Goal: Task Accomplishment & Management: Complete application form

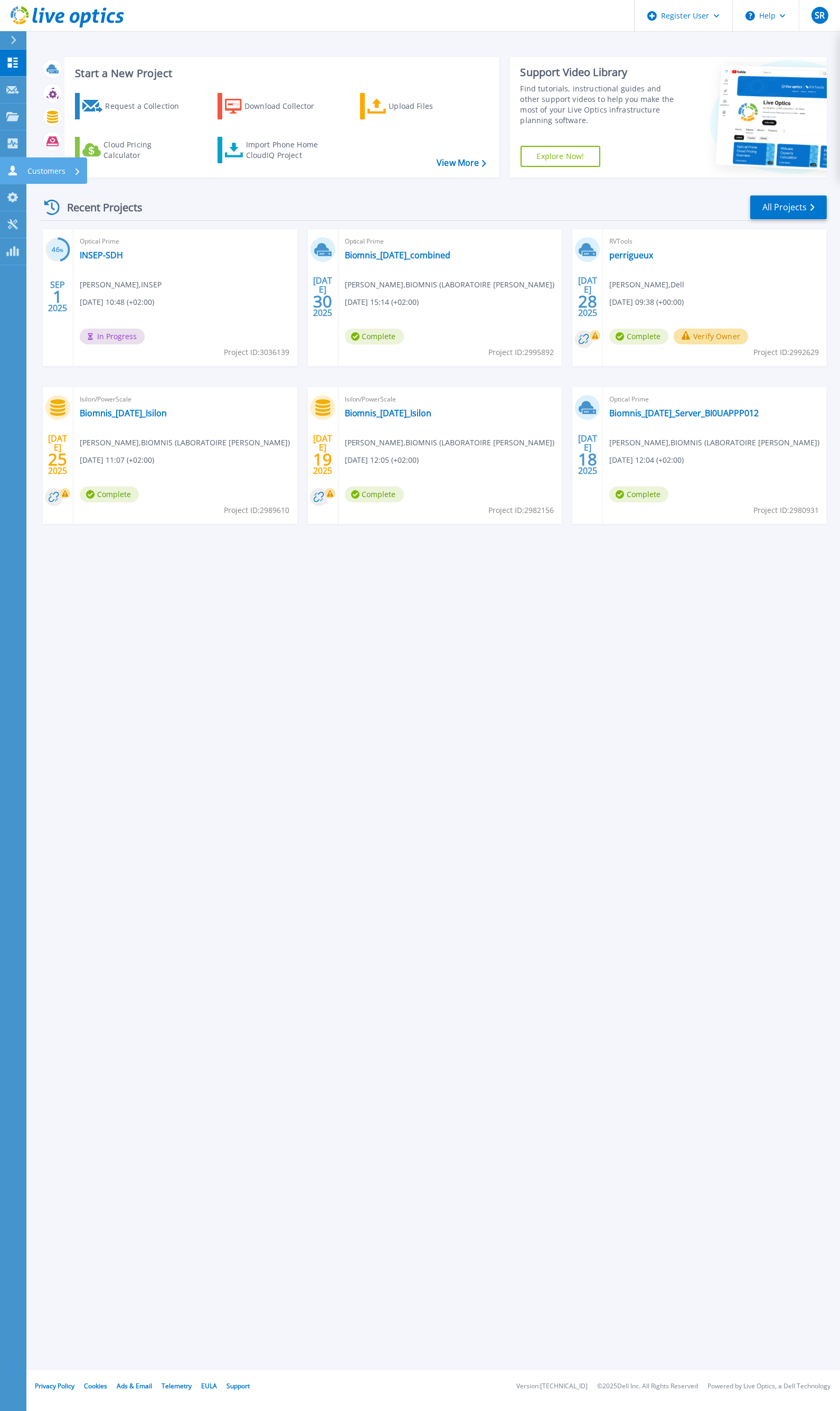
click at [14, 167] on icon at bounding box center [13, 170] width 9 height 10
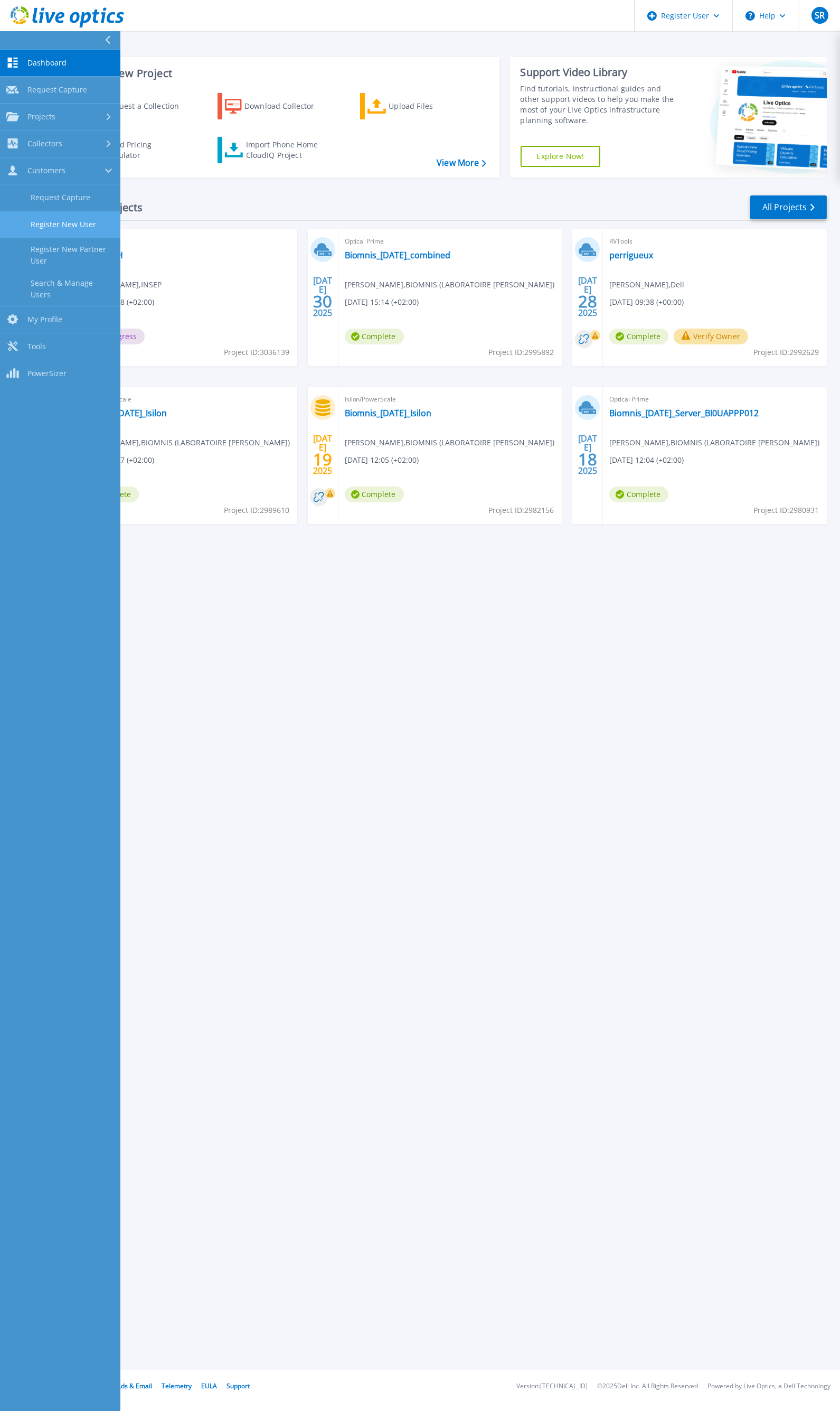
click at [70, 228] on link "Register New User" at bounding box center [60, 224] width 121 height 27
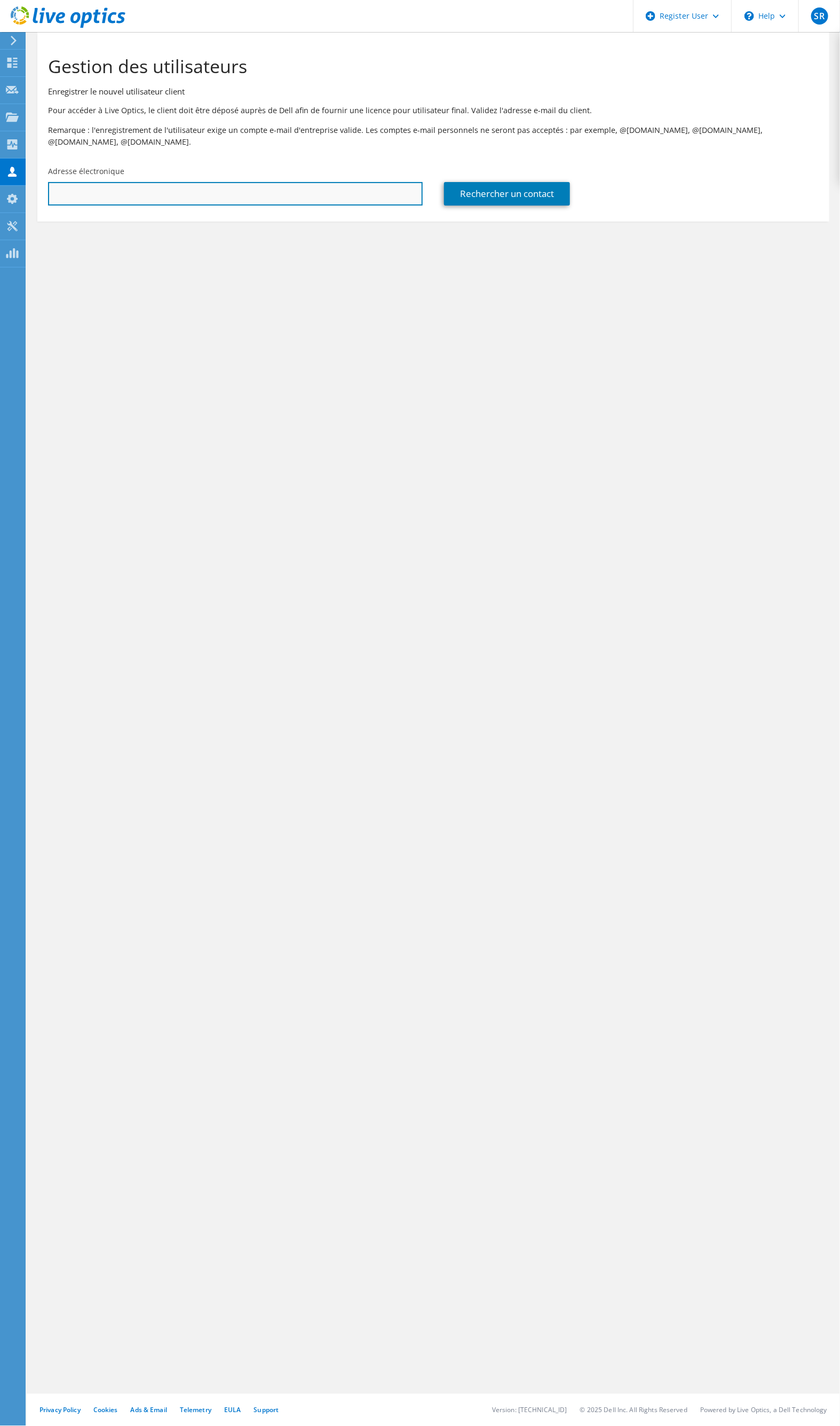
click at [261, 185] on input "text" at bounding box center [235, 194] width 375 height 23
type input "patrice.dehais@inrae.fr"
click at [534, 194] on link "Rechercher un contact" at bounding box center [507, 194] width 126 height 23
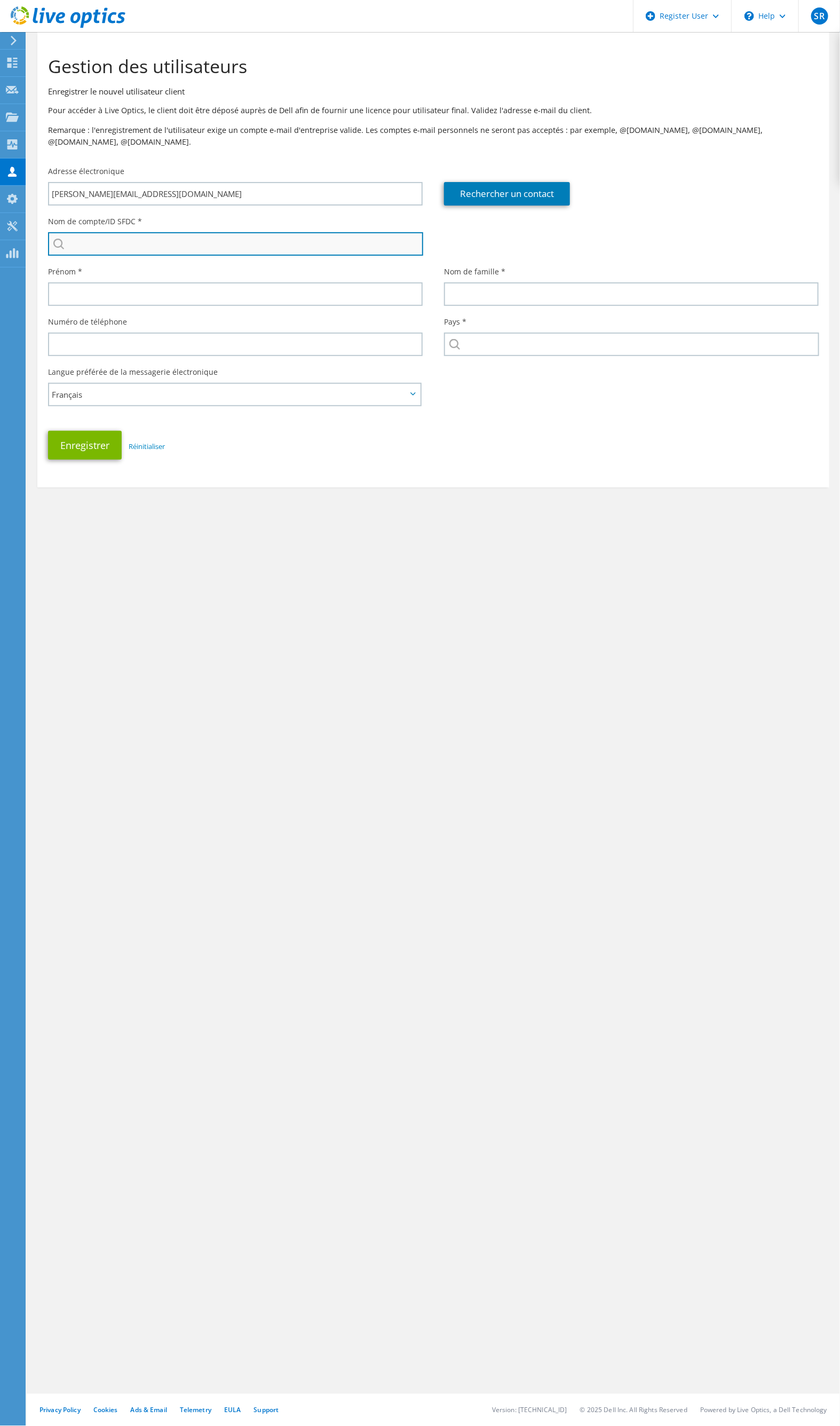
click at [285, 232] on input "search" at bounding box center [235, 244] width 375 height 23
click at [237, 232] on input "search" at bounding box center [235, 244] width 375 height 23
type input "inrae toulouse"
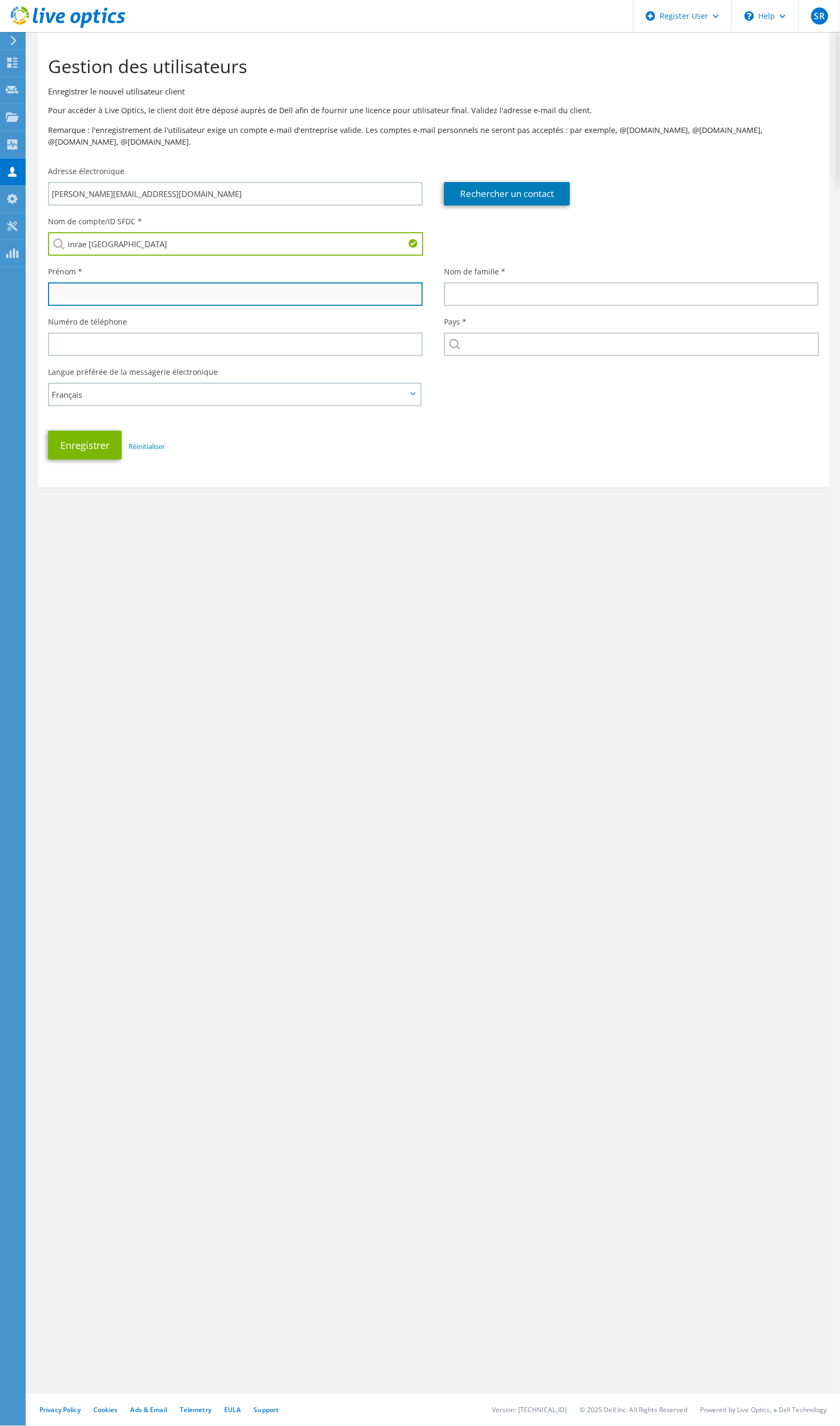
click at [258, 283] on input "text" at bounding box center [235, 294] width 375 height 23
type input "patrice"
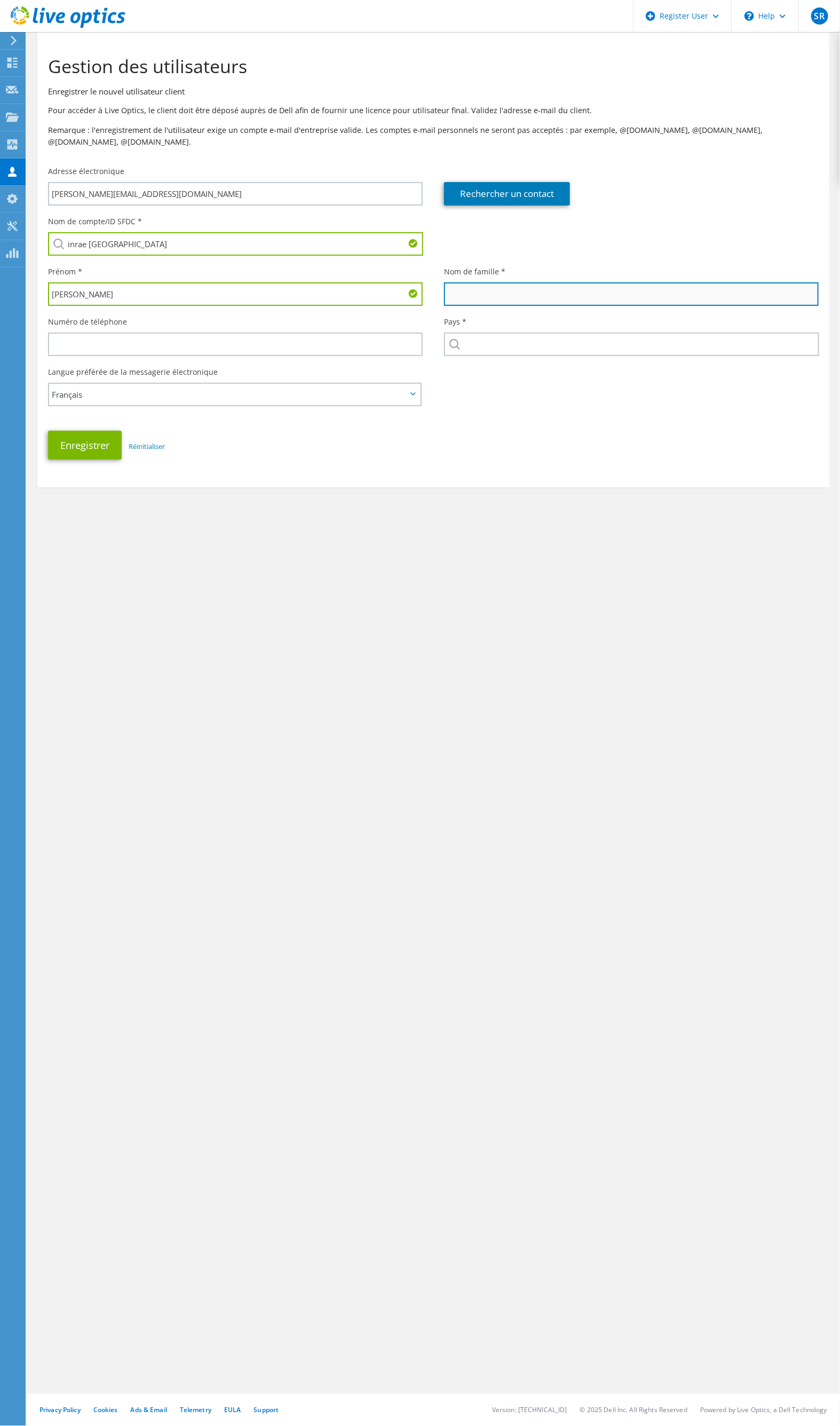
click at [569, 283] on input "text" at bounding box center [632, 294] width 375 height 23
type input "dehais"
click at [604, 394] on div "Nom de compte/ID SFDC * inrae toulouse Aucun résultat trouvé pour inrae toulous…" at bounding box center [433, 338] width 792 height 254
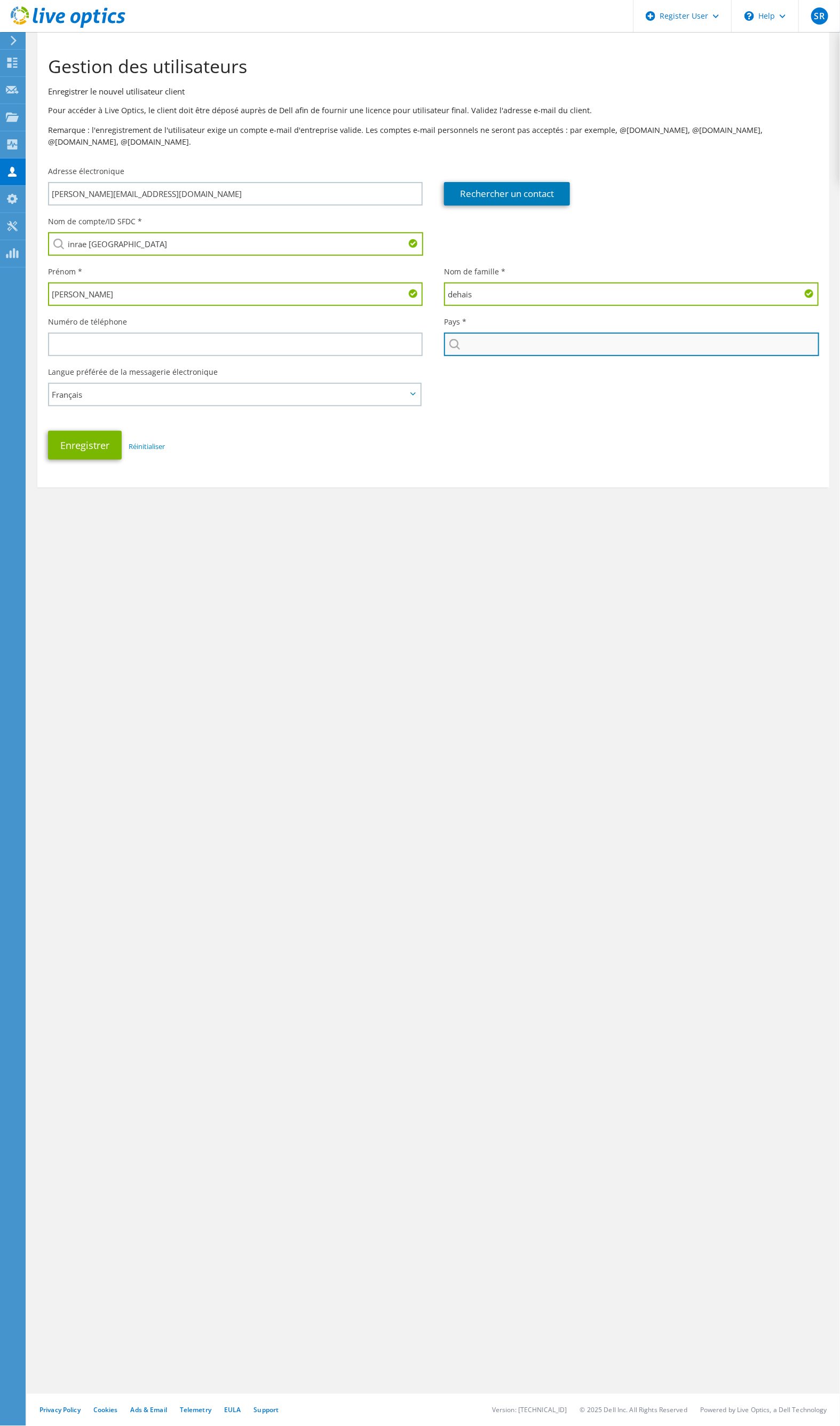
click at [532, 336] on input "text" at bounding box center [632, 344] width 375 height 23
type input "France"
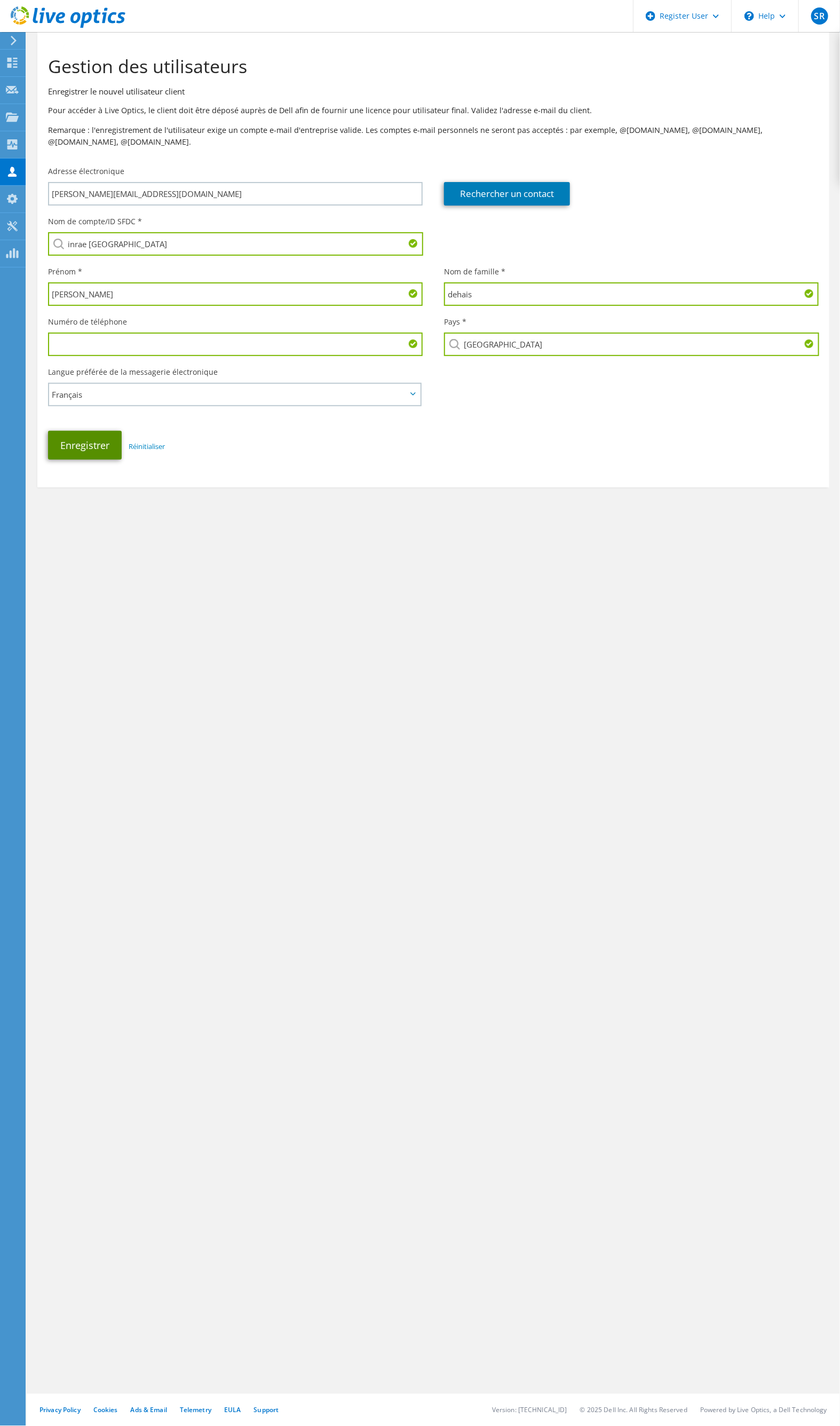
click at [97, 435] on button "Enregistrer" at bounding box center [84, 445] width 73 height 29
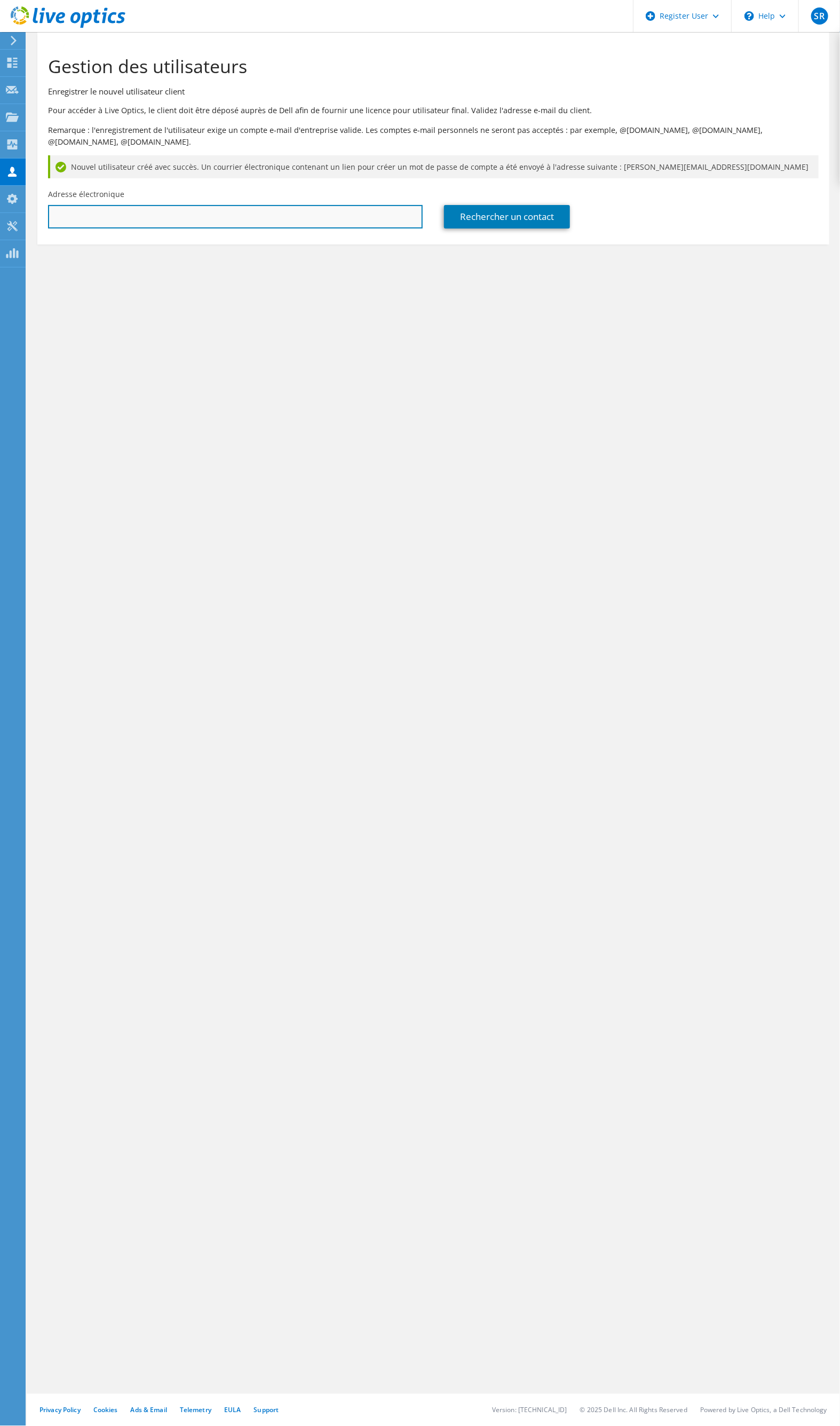
click at [288, 205] on input "text" at bounding box center [235, 216] width 375 height 23
drag, startPoint x: 330, startPoint y: 292, endPoint x: 301, endPoint y: 198, distance: 98.4
click at [330, 292] on section "Gestion des utilisateurs Enregistrer le nouvel utilisateur client Pour accéder …" at bounding box center [433, 170] width 813 height 277
click at [281, 92] on h3 "Enregistrer le nouvel utilisateur client" at bounding box center [433, 92] width 770 height 12
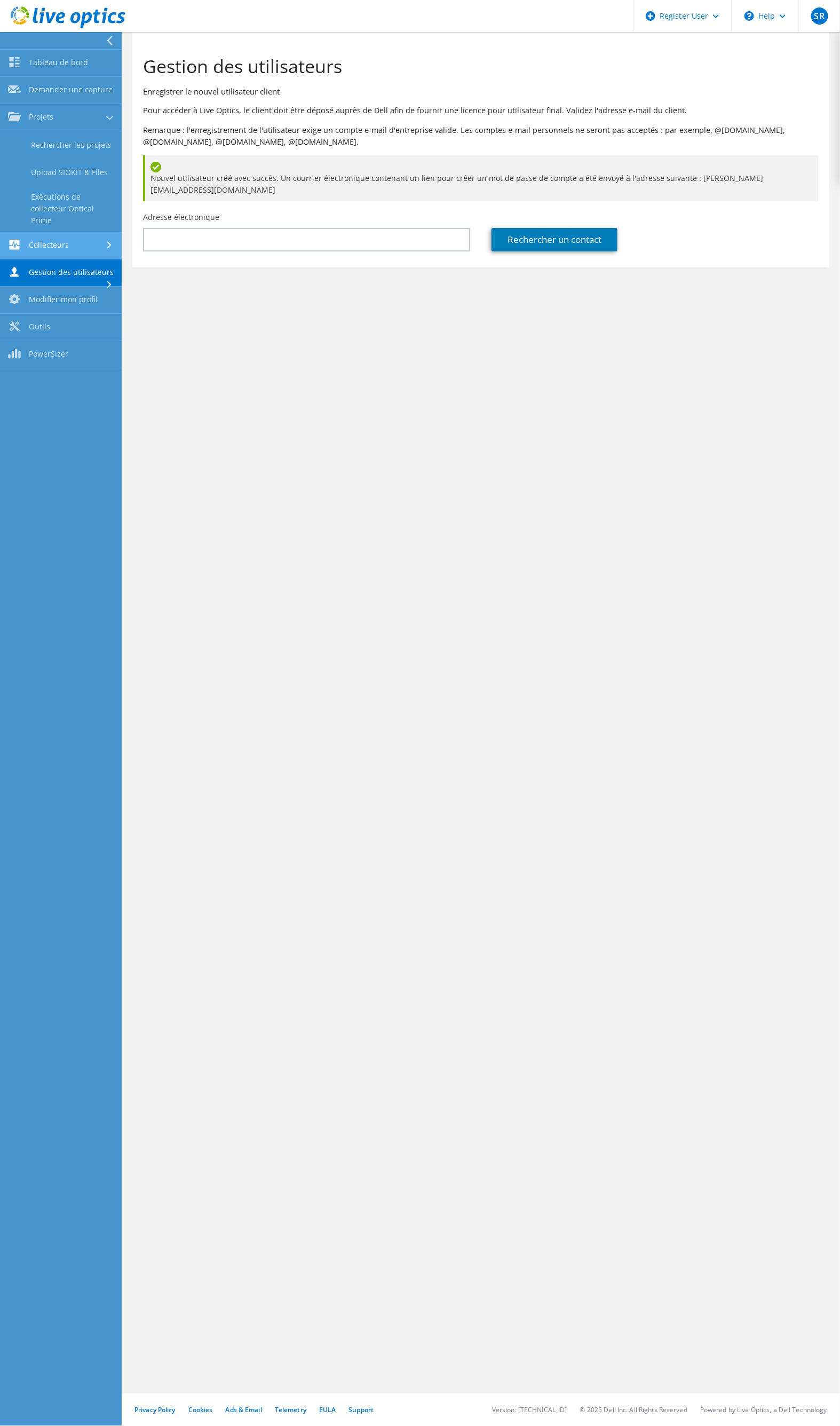
click at [83, 243] on link "Collecteurs" at bounding box center [61, 246] width 122 height 27
click at [56, 118] on link "Projets" at bounding box center [61, 117] width 122 height 27
click at [72, 89] on link "Demander une capture" at bounding box center [61, 90] width 122 height 27
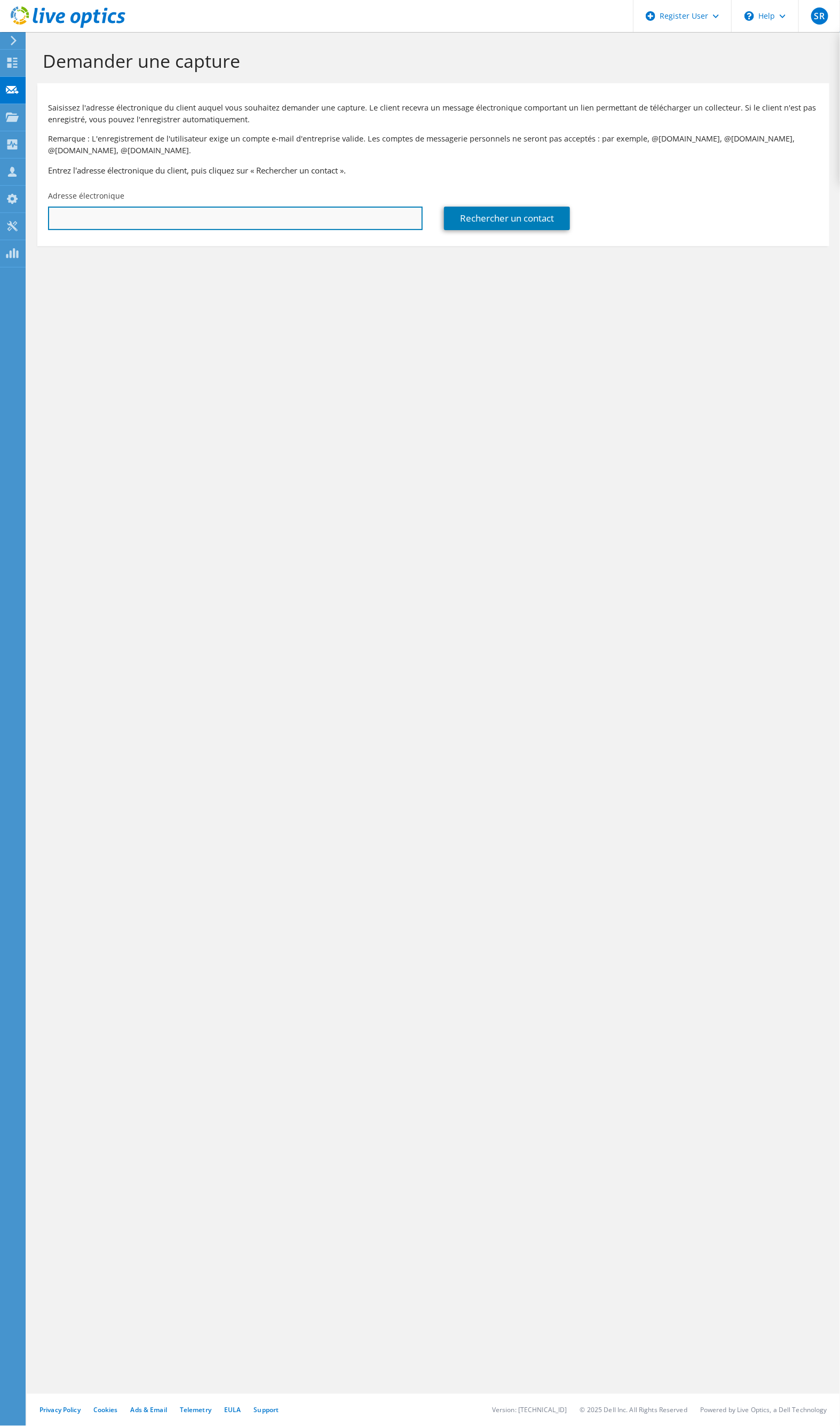
click at [96, 211] on input "text" at bounding box center [235, 218] width 375 height 23
type input "patrice.dehais@inrae.fr"
click at [563, 317] on div "Demander une capture Saisissez l'adresse électronique du client auquel vous sou…" at bounding box center [433, 729] width 813 height 1394
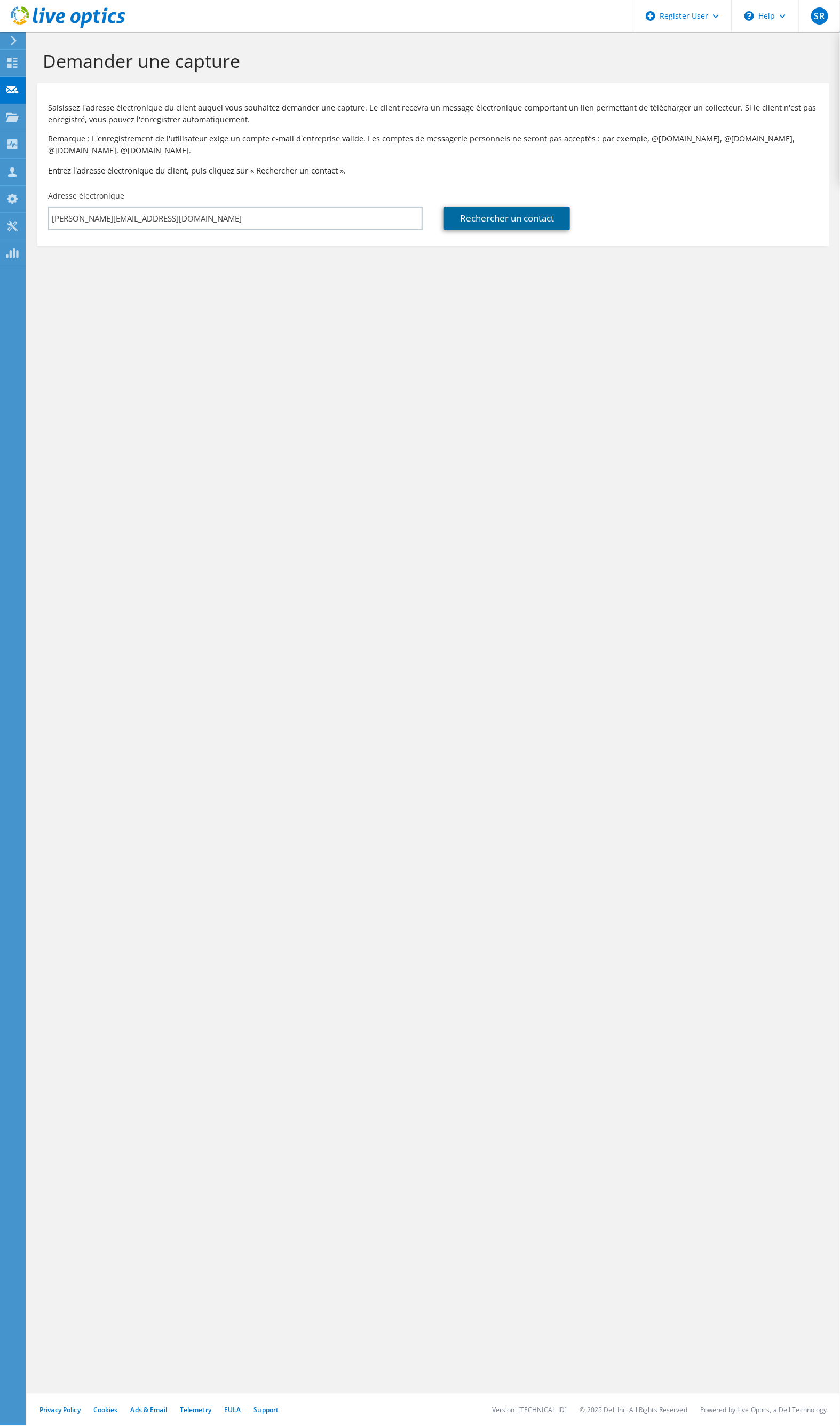
click at [525, 223] on link "Rechercher un contact" at bounding box center [507, 218] width 126 height 23
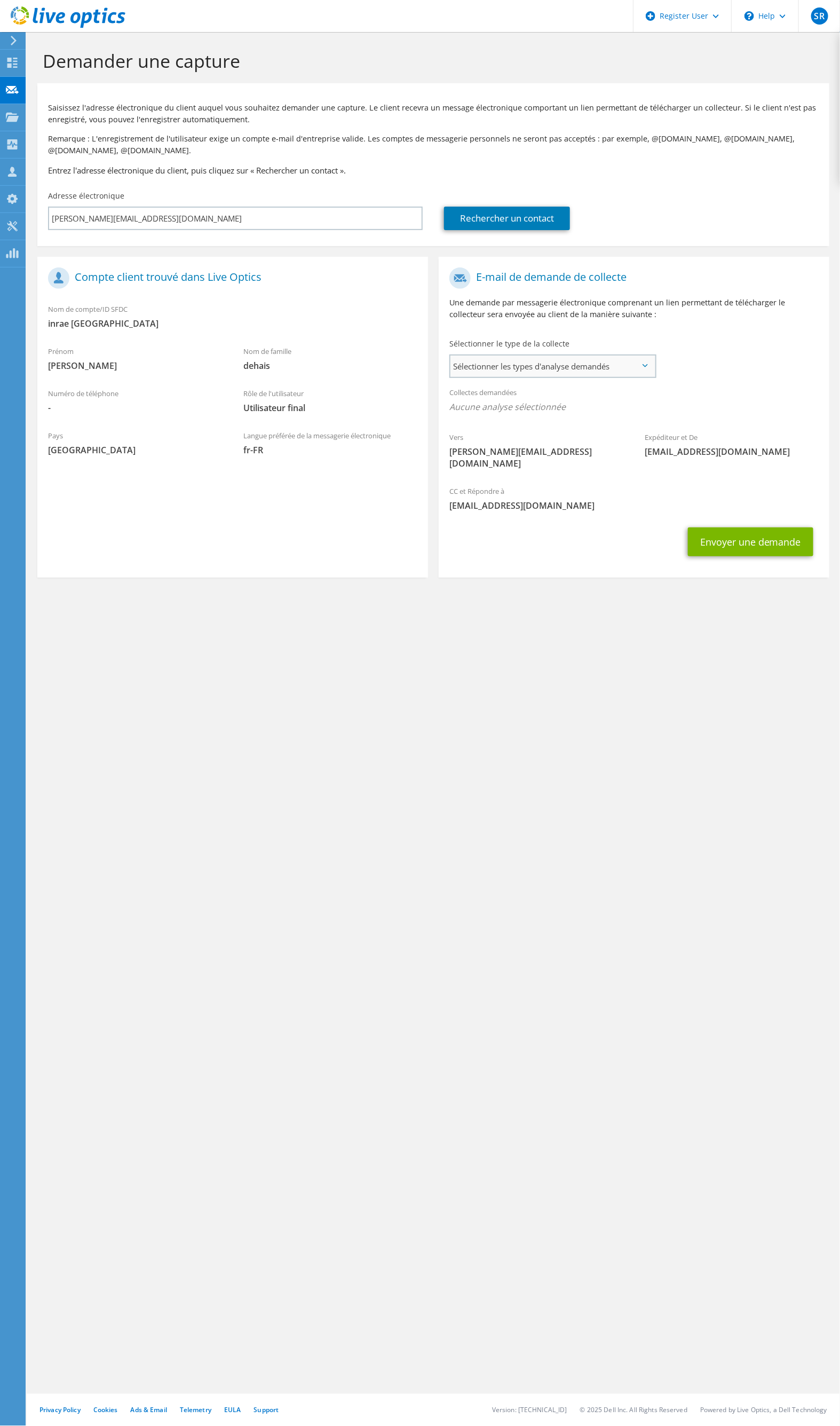
click at [633, 368] on span "Sélectionner les types d'analyse demandés" at bounding box center [552, 366] width 205 height 21
click at [473, 397] on label "Optical Prime" at bounding box center [505, 399] width 64 height 13
click at [0, 0] on input "Optical Prime" at bounding box center [0, 0] width 0 height 0
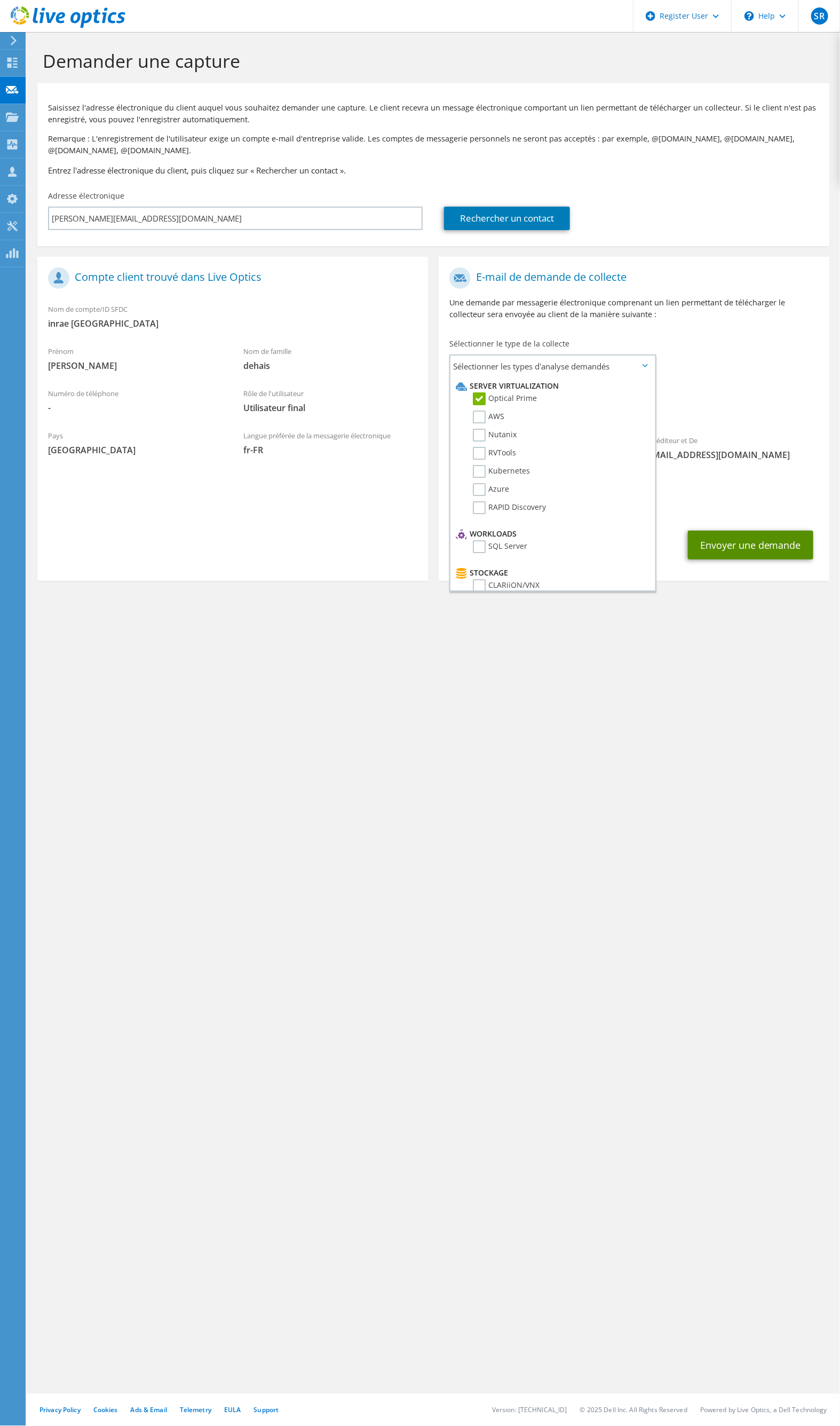
click at [733, 532] on button "Envoyer une demande" at bounding box center [750, 546] width 126 height 29
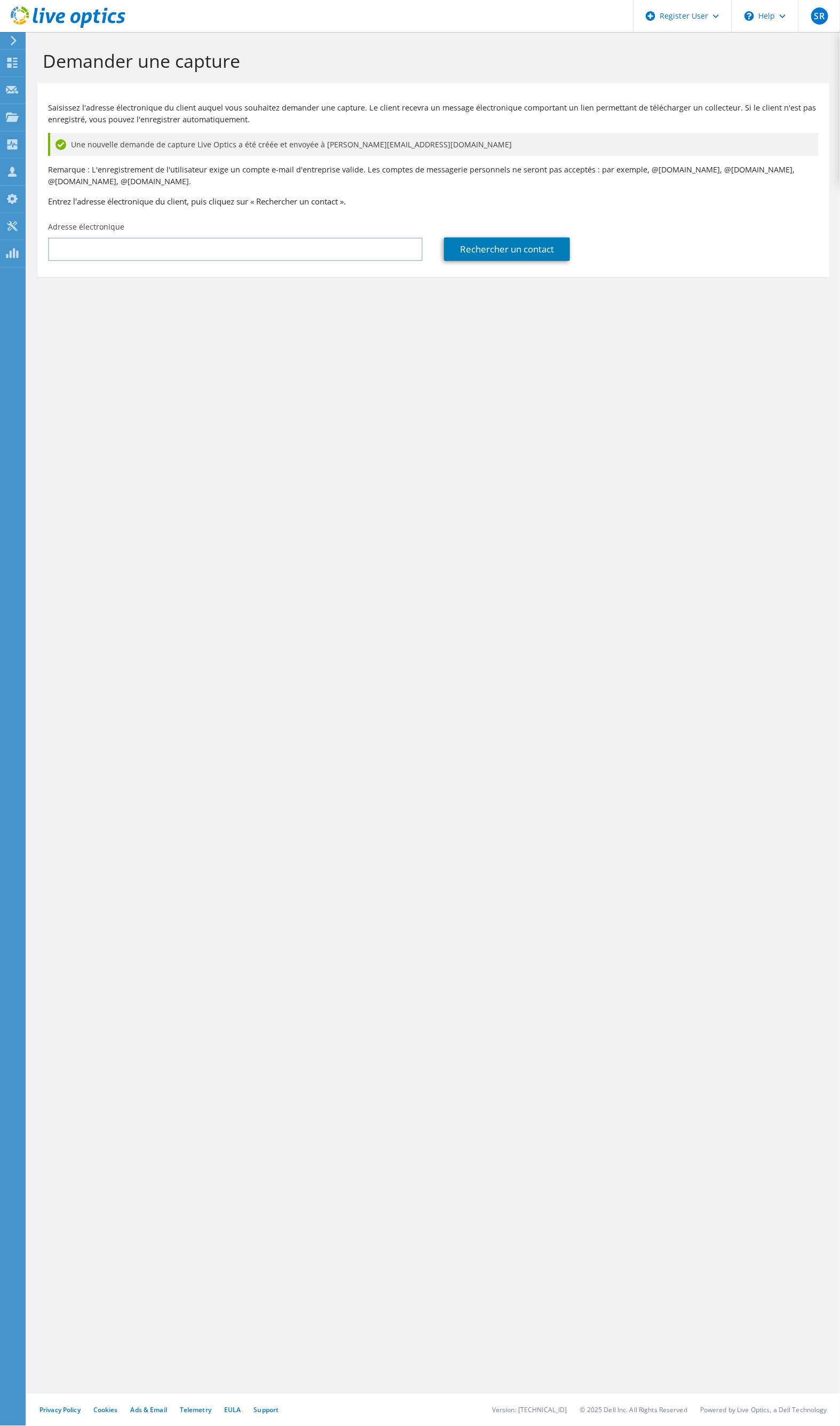
drag, startPoint x: 271, startPoint y: 701, endPoint x: 159, endPoint y: 296, distance: 420.2
click at [234, 602] on div "Demander une capture Saisissez l'adresse électronique du client auquel vous sou…" at bounding box center [433, 729] width 813 height 1394
click at [158, 243] on input "text" at bounding box center [235, 249] width 375 height 23
type input "patrice.dehais@inrae.fr"
drag, startPoint x: 147, startPoint y: 247, endPoint x: 15, endPoint y: 254, distance: 132.2
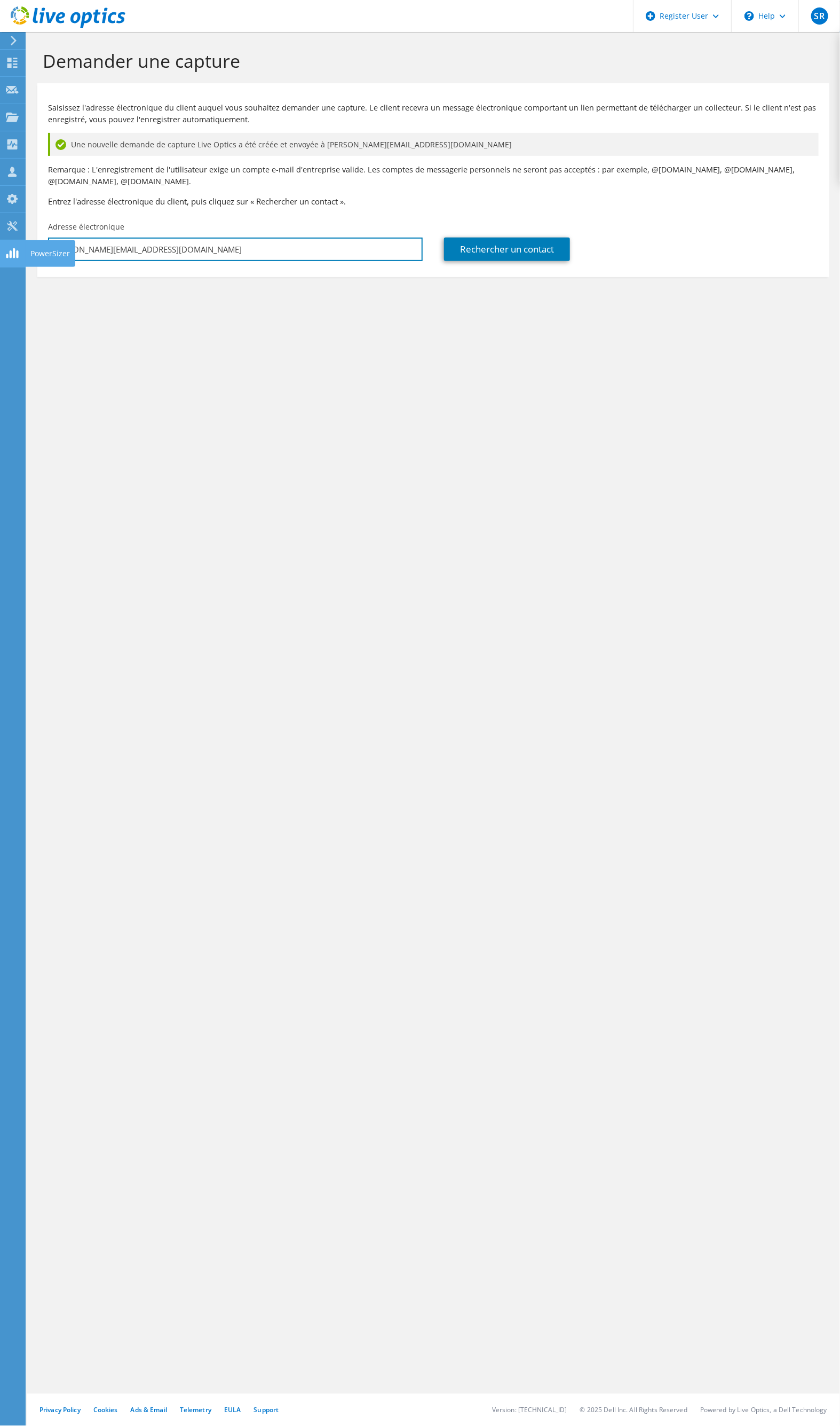
click at [15, 254] on div "SR Utilisateur Dell Sebastien Roux Sebastien.Roux@dell.com Dell My Profile Log …" at bounding box center [420, 713] width 840 height 1426
drag, startPoint x: 306, startPoint y: 562, endPoint x: 189, endPoint y: 234, distance: 348.2
click at [305, 559] on div "Demander une capture Saisissez l'adresse électronique du client auquel vous sou…" at bounding box center [433, 729] width 813 height 1394
drag, startPoint x: 157, startPoint y: 248, endPoint x: 49, endPoint y: 245, distance: 108.0
click at [49, 245] on input "patrice.dehais@inrae.fr" at bounding box center [235, 249] width 375 height 23
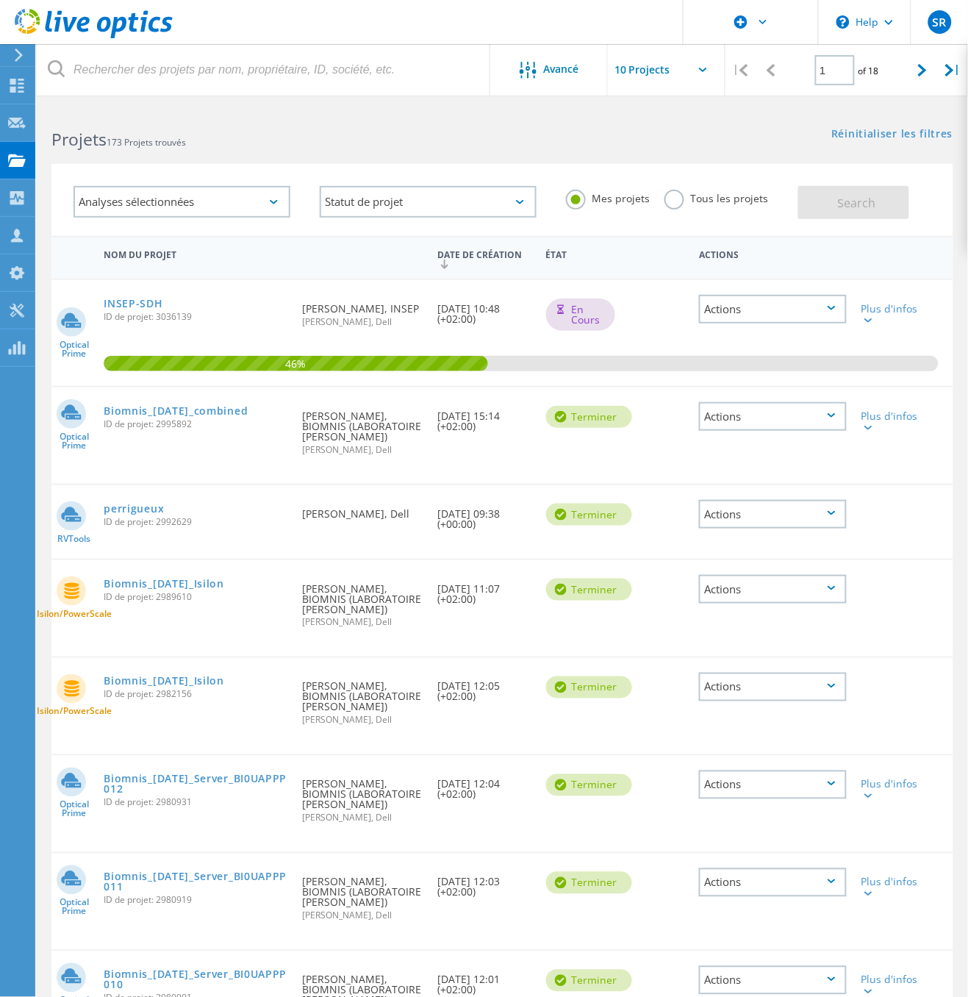
drag, startPoint x: 925, startPoint y: 513, endPoint x: 933, endPoint y: 503, distance: 13.0
click at [925, 513] on div at bounding box center [890, 504] width 72 height 38
